Goal: Check status: Check status

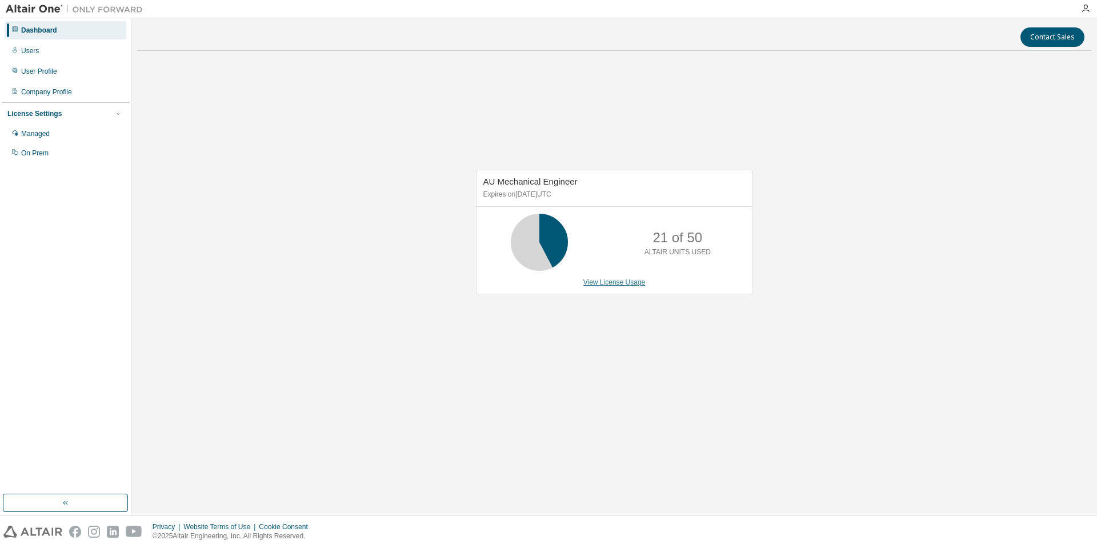
click at [610, 284] on link "View License Usage" at bounding box center [614, 282] width 62 height 8
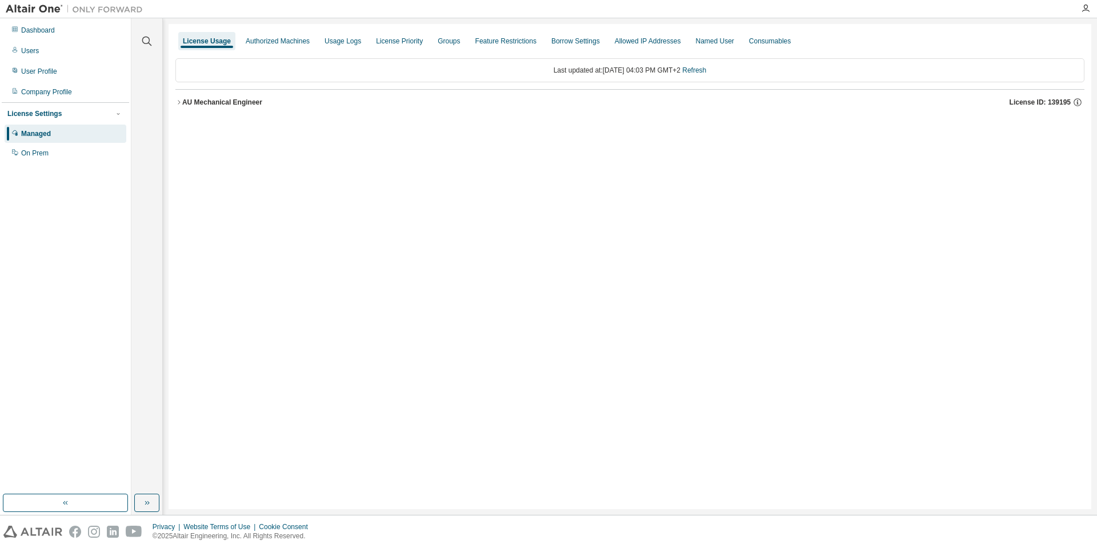
click at [183, 102] on div "AU Mechanical Engineer" at bounding box center [222, 102] width 80 height 9
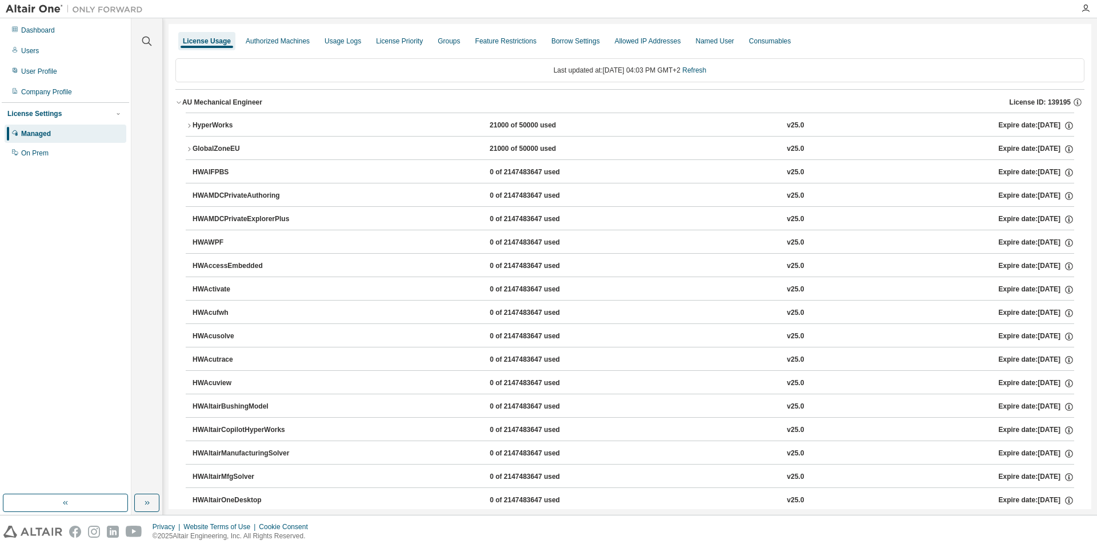
click at [189, 122] on button "HyperWorks 21000 of 50000 used v25.0 Expire date: 2026-03-16" at bounding box center [630, 125] width 888 height 25
